Goal: Navigation & Orientation: Find specific page/section

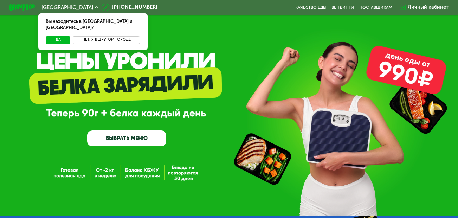
click at [106, 36] on button "Нет, я в другом городе" at bounding box center [106, 40] width 67 height 8
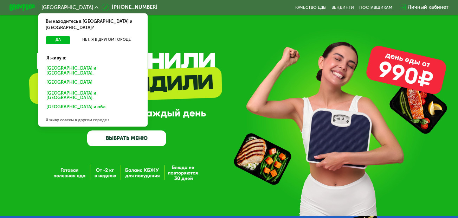
click at [70, 78] on div "[GEOGRAPHIC_DATA] и [GEOGRAPHIC_DATA]." at bounding box center [91, 83] width 99 height 10
